Goal: Find specific page/section: Find specific page/section

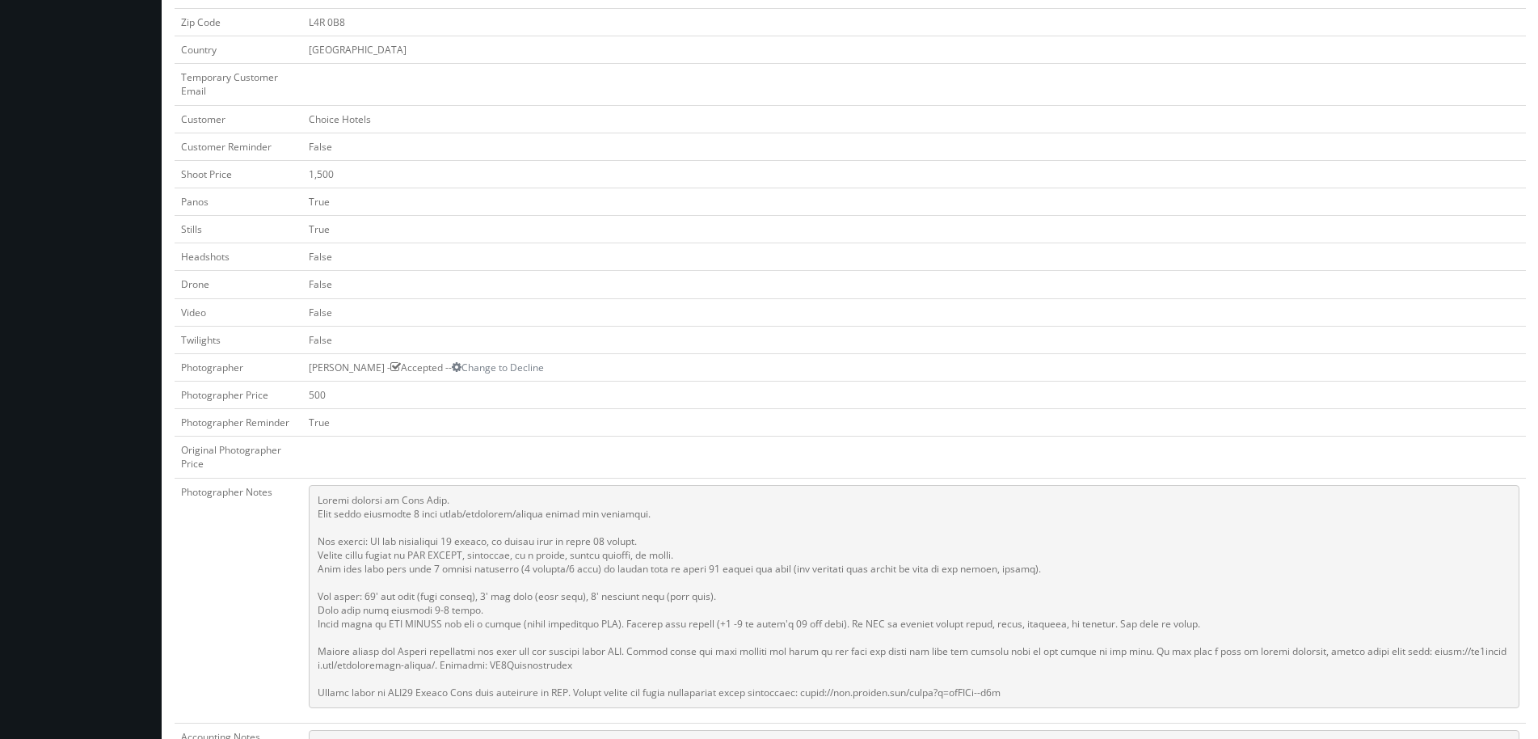
scroll to position [404, 0]
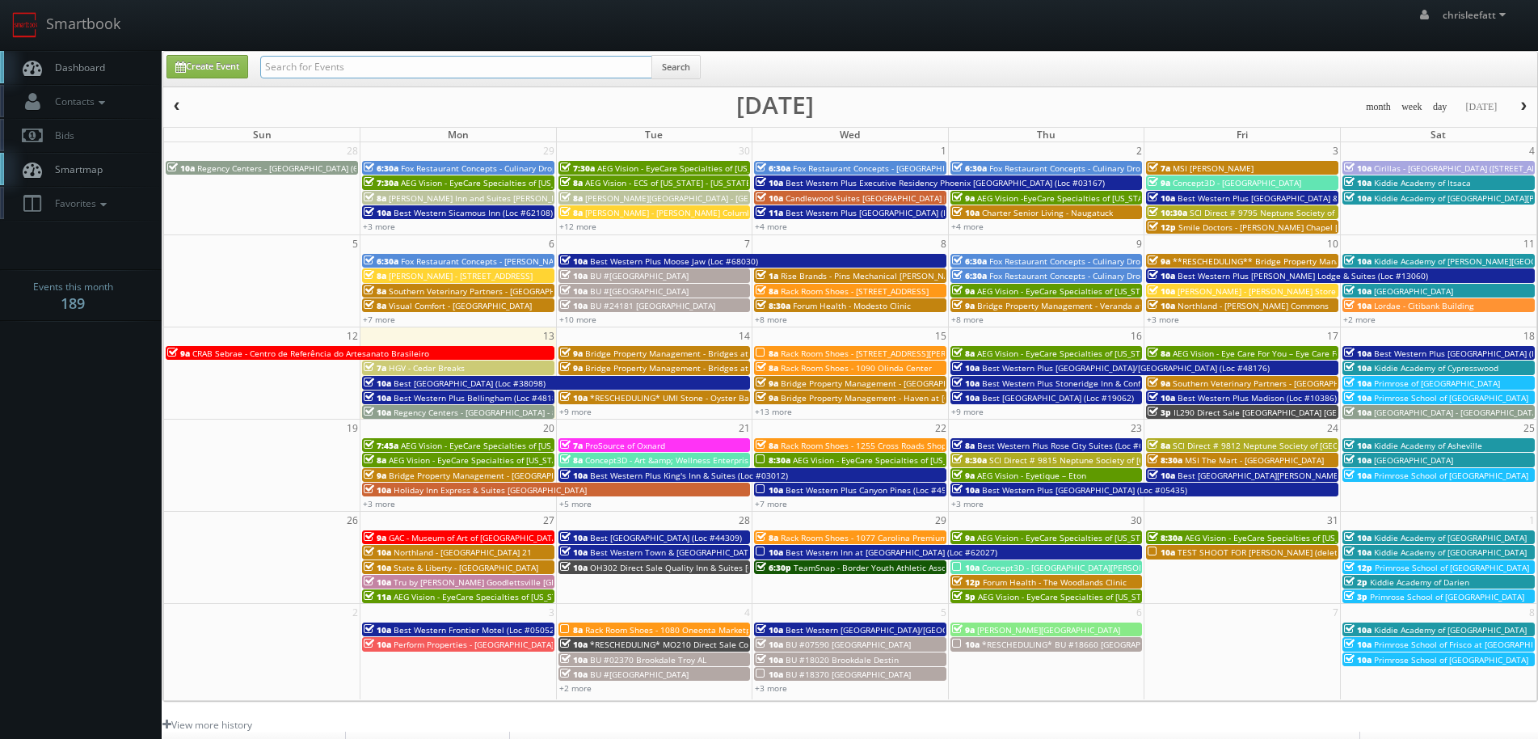
click at [462, 57] on input "text" at bounding box center [456, 67] width 392 height 23
type input "cnb04"
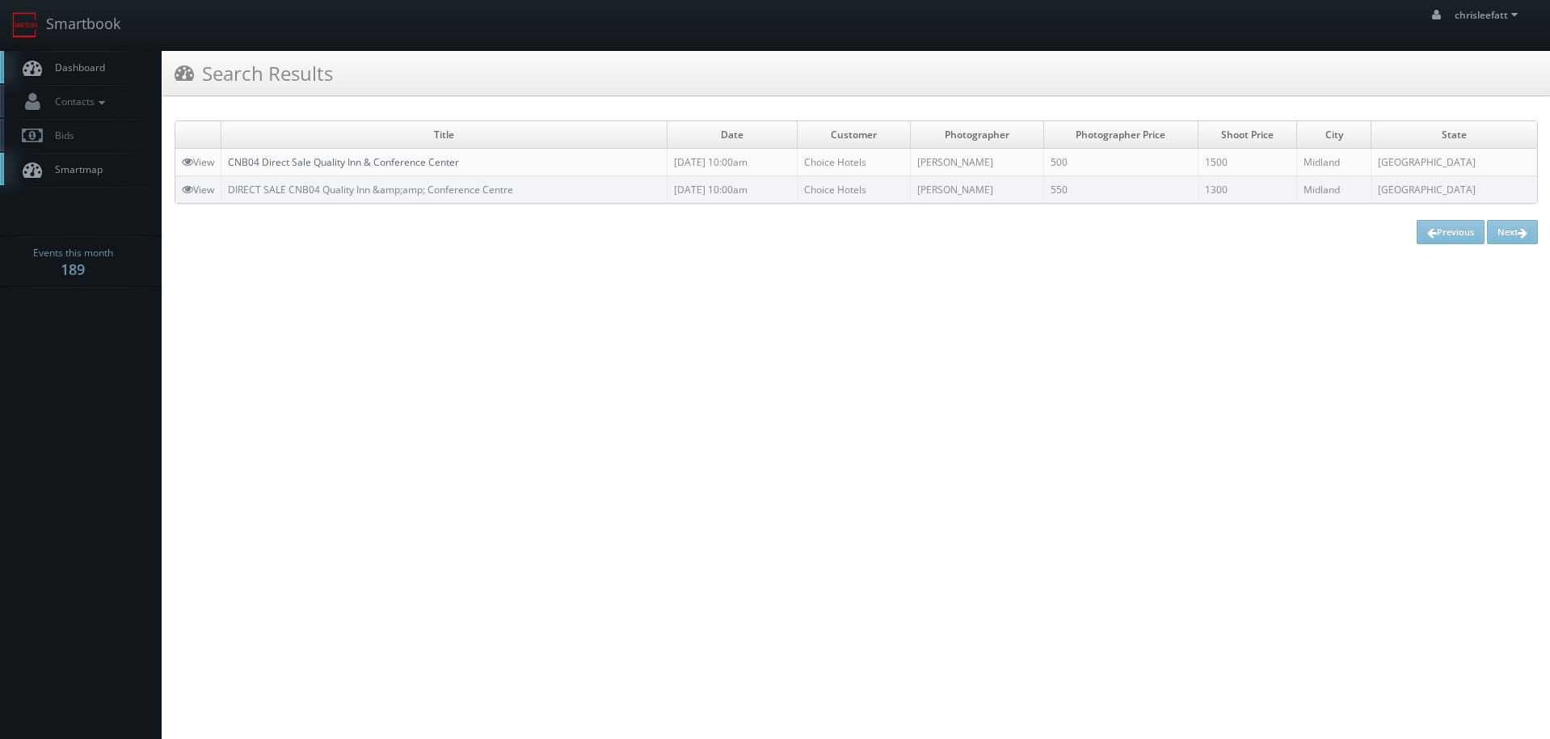
click at [419, 158] on link "CNB04 Direct Sale Quality Inn & Conference Center" at bounding box center [343, 162] width 231 height 14
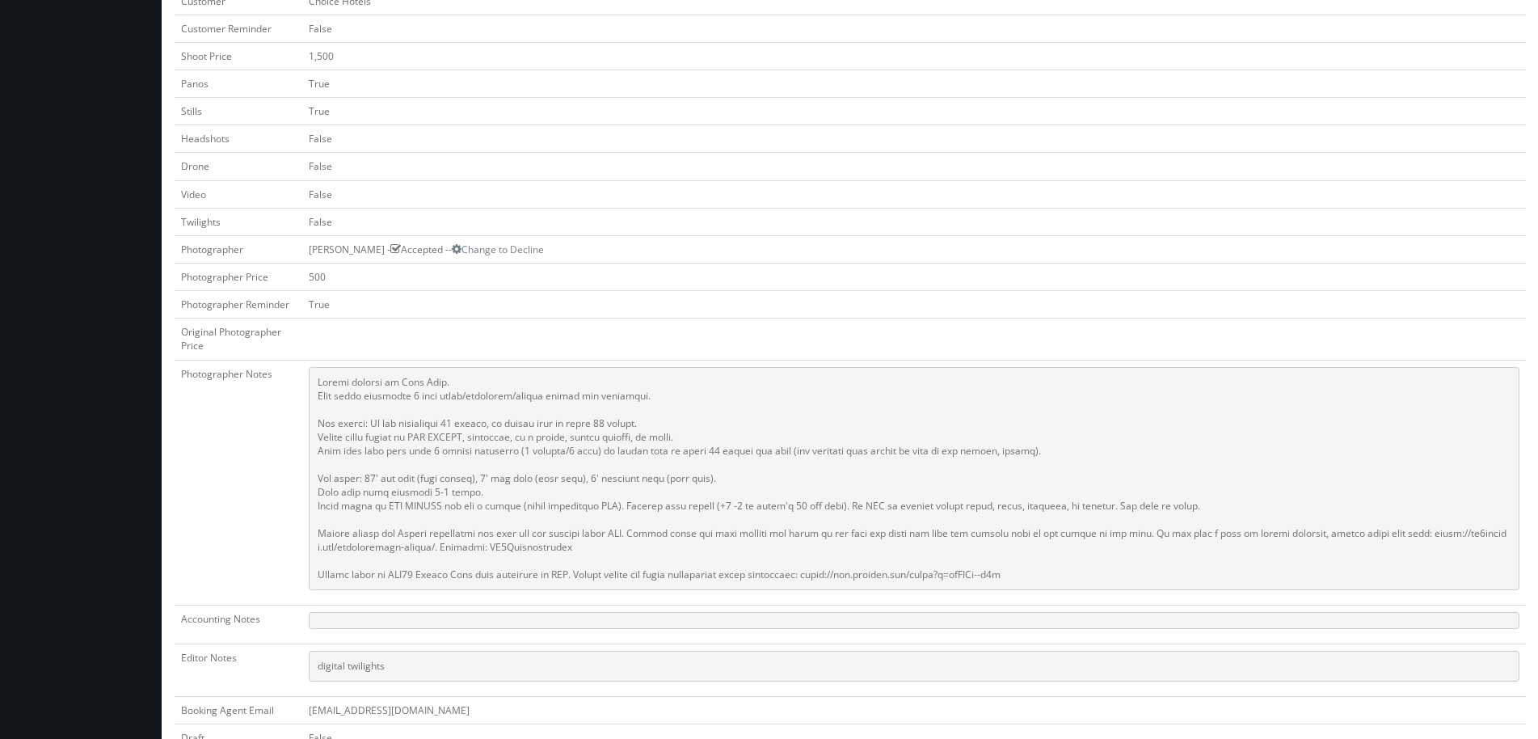
scroll to position [647, 0]
